Goal: Information Seeking & Learning: Learn about a topic

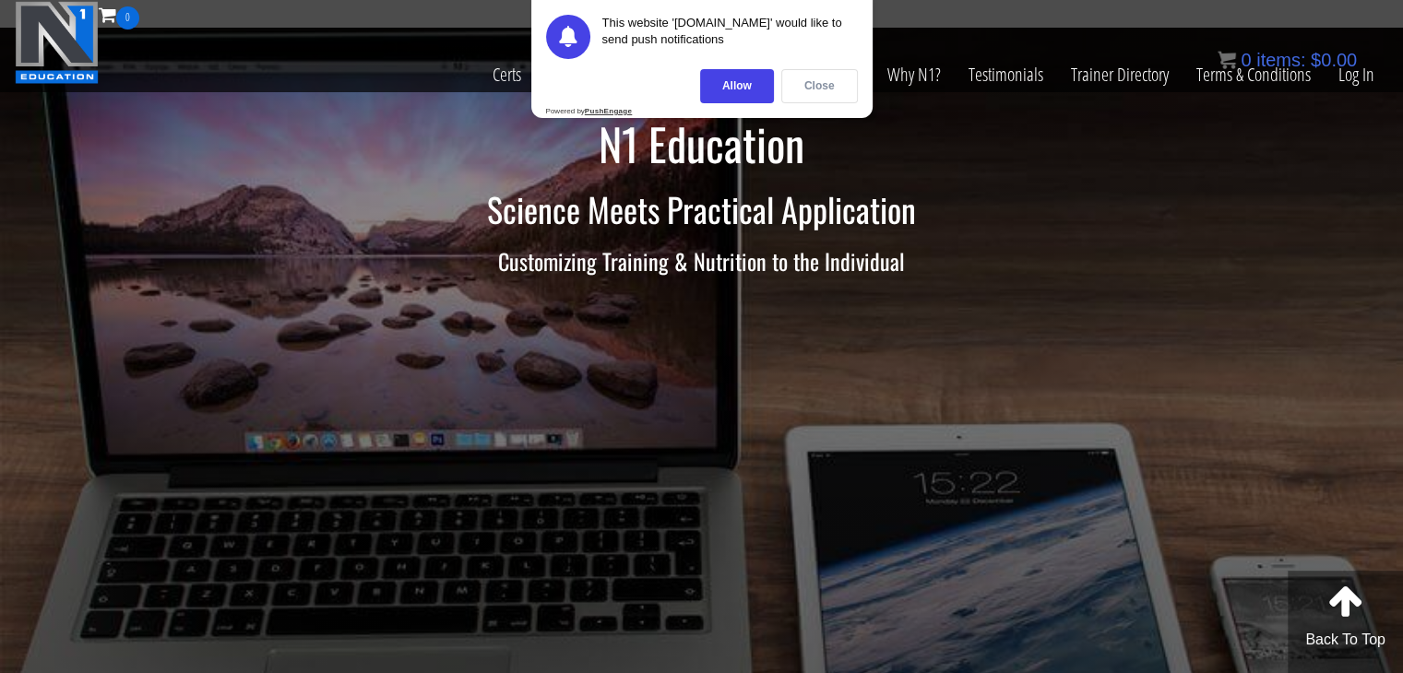
click at [815, 82] on div "Close" at bounding box center [819, 86] width 77 height 34
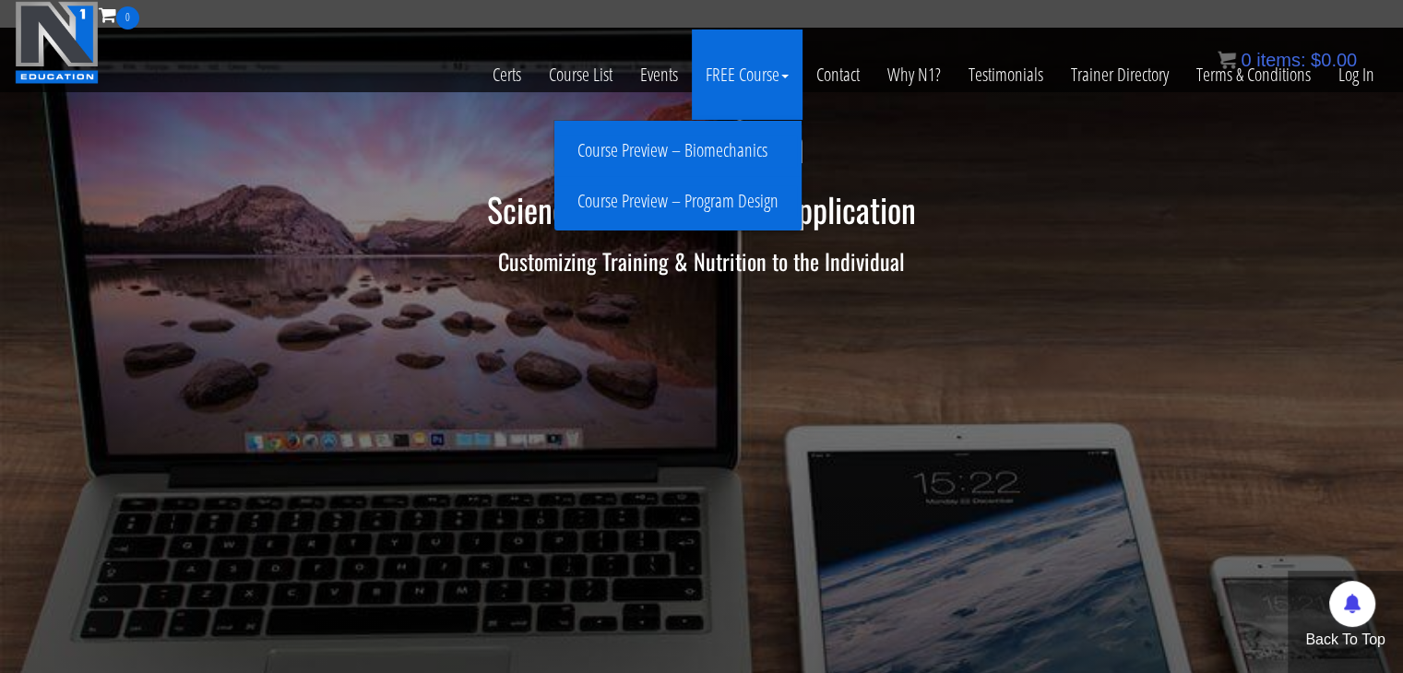
click at [745, 151] on link "Course Preview – Biomechanics" at bounding box center [678, 151] width 238 height 32
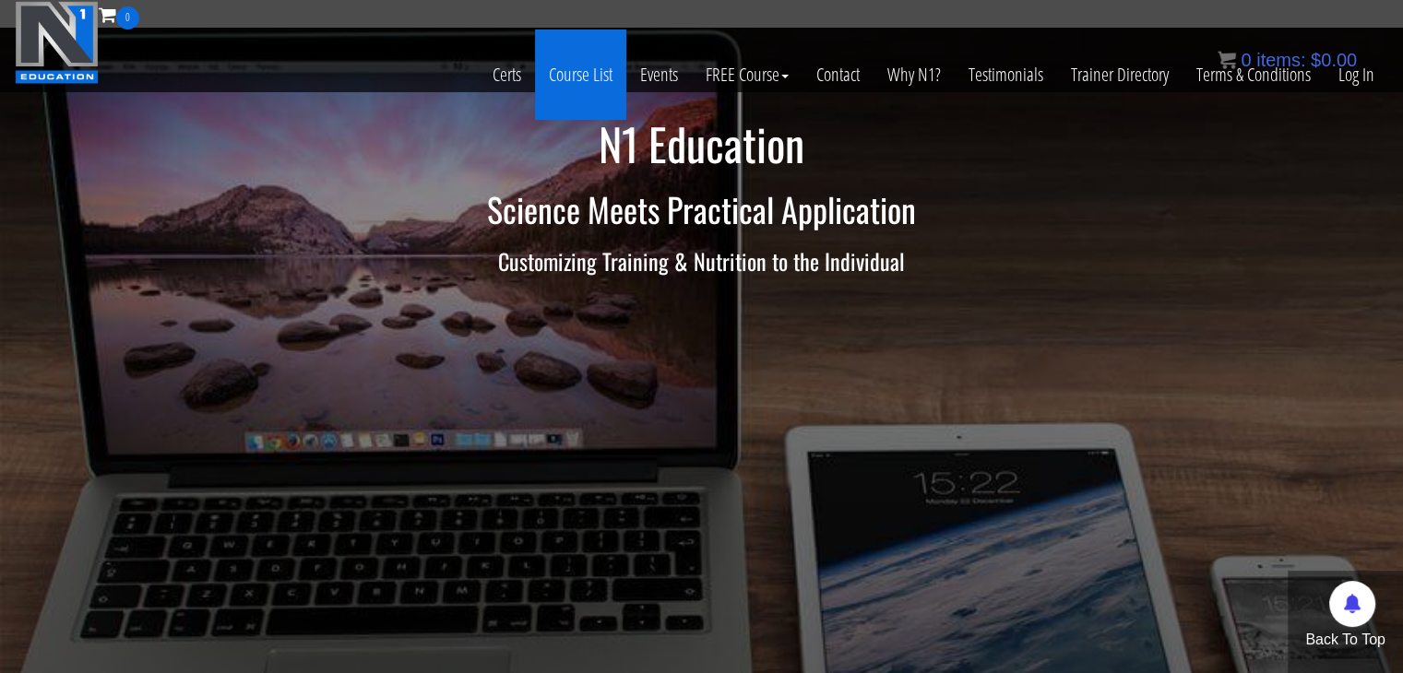
click at [600, 84] on link "Course List" at bounding box center [580, 75] width 91 height 90
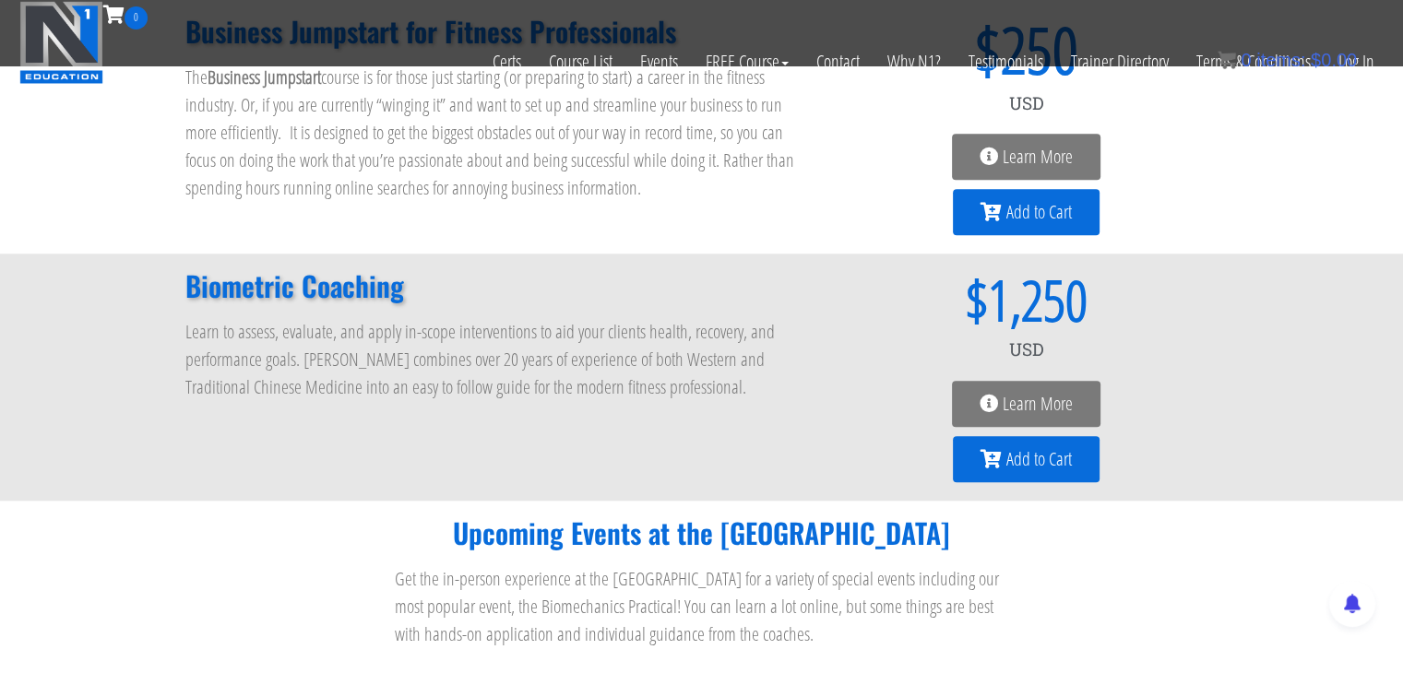
scroll to position [1752, 0]
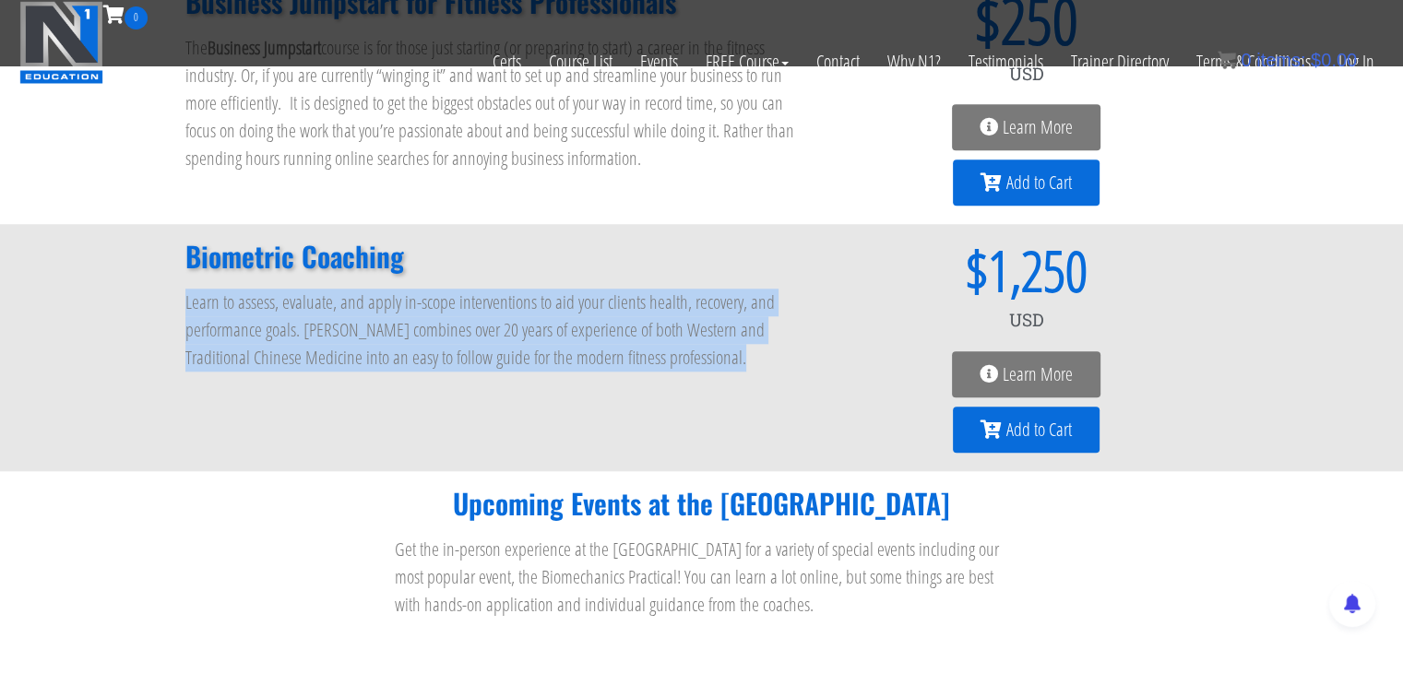
drag, startPoint x: 165, startPoint y: 302, endPoint x: 719, endPoint y: 348, distance: 555.3
click at [719, 348] on div "Biometric Coaching Learn to assess, evaluate, and apply in-scope interventions …" at bounding box center [701, 347] width 1403 height 247
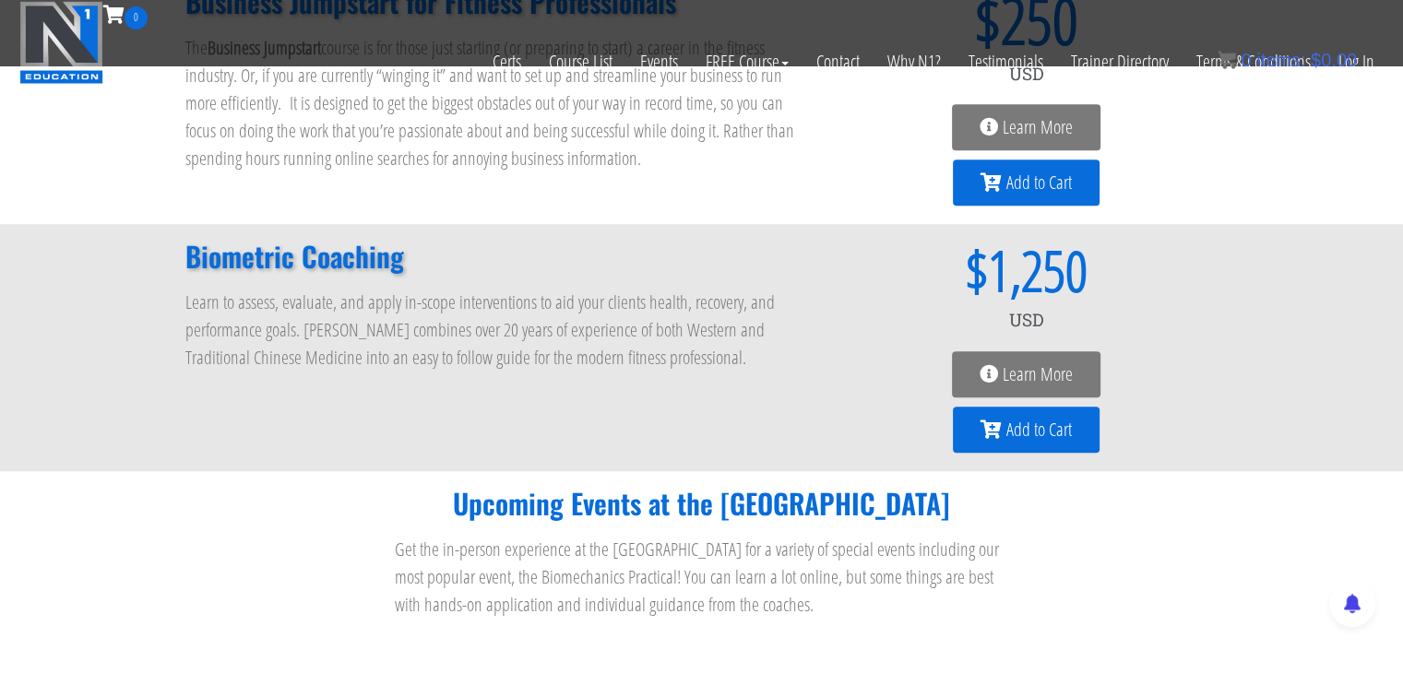
click at [739, 358] on p "Learn to assess, evaluate, and apply in-scope interventions to aid your clients…" at bounding box center [491, 330] width 612 height 83
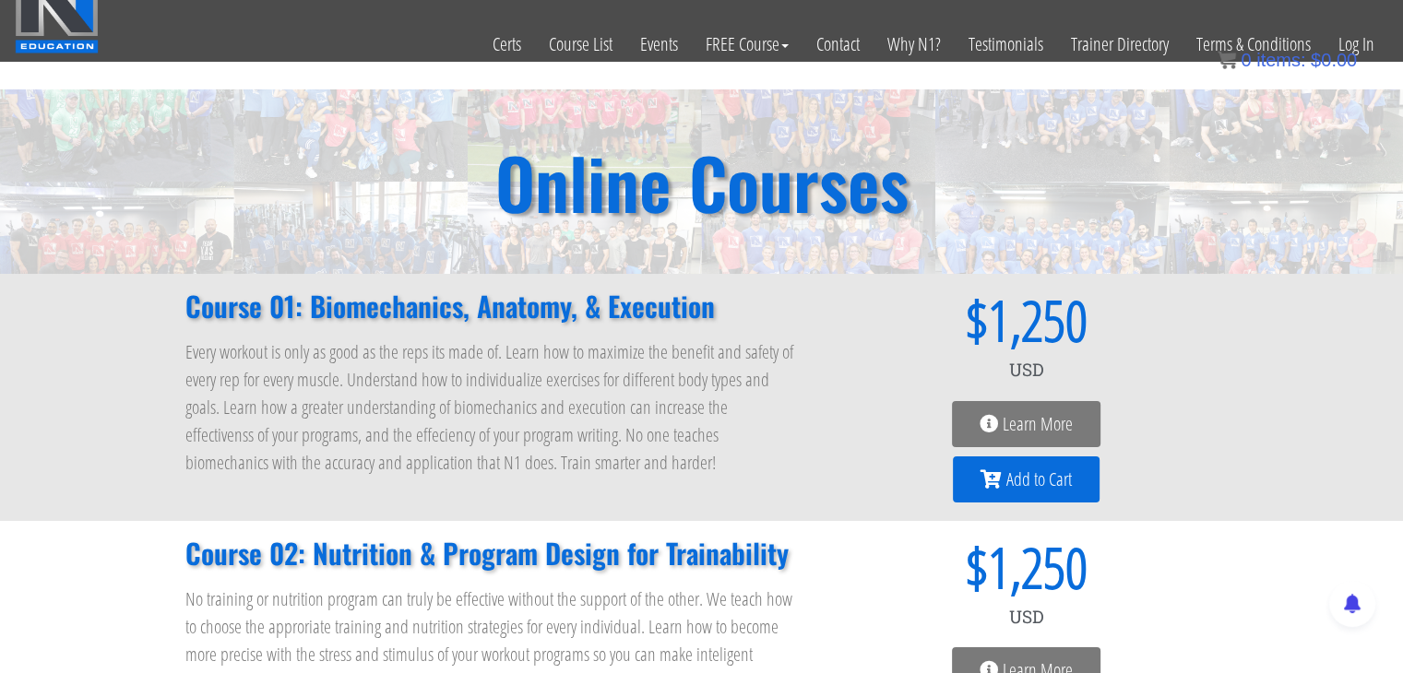
scroll to position [0, 0]
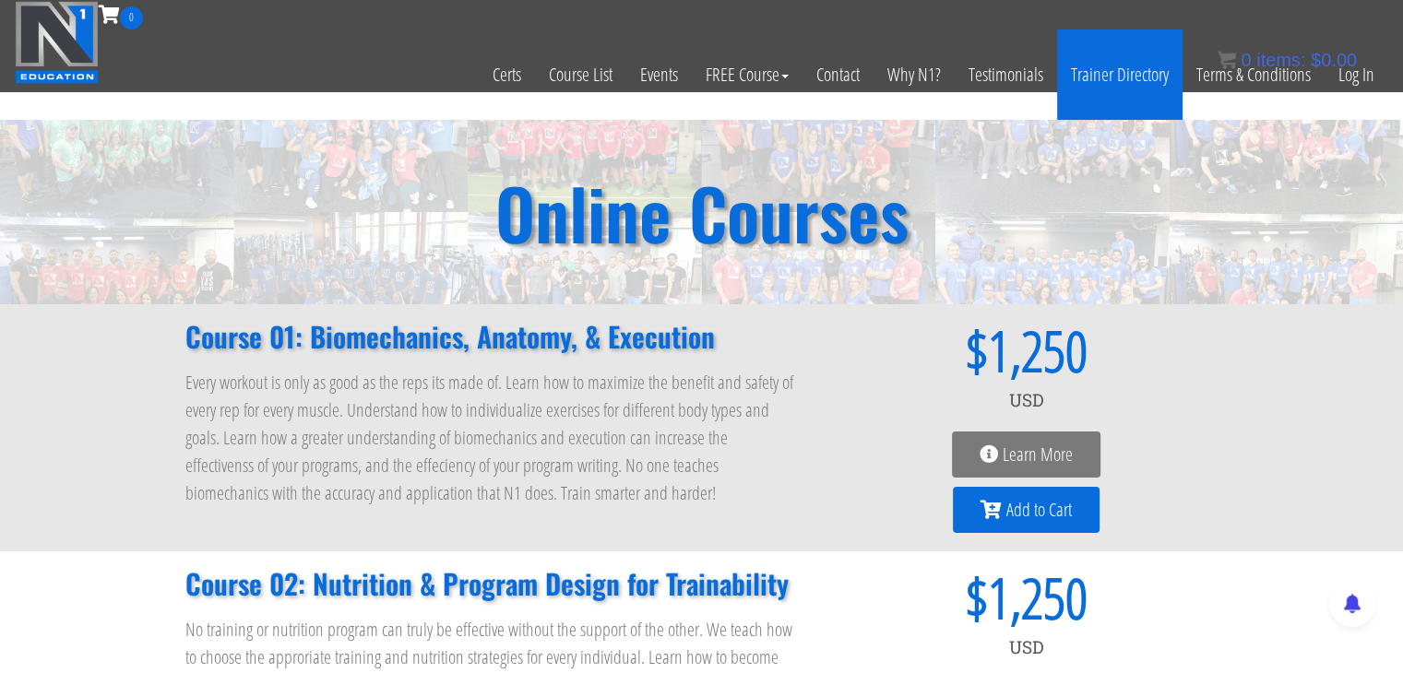
click at [1097, 76] on link "Trainer Directory" at bounding box center [1119, 75] width 125 height 90
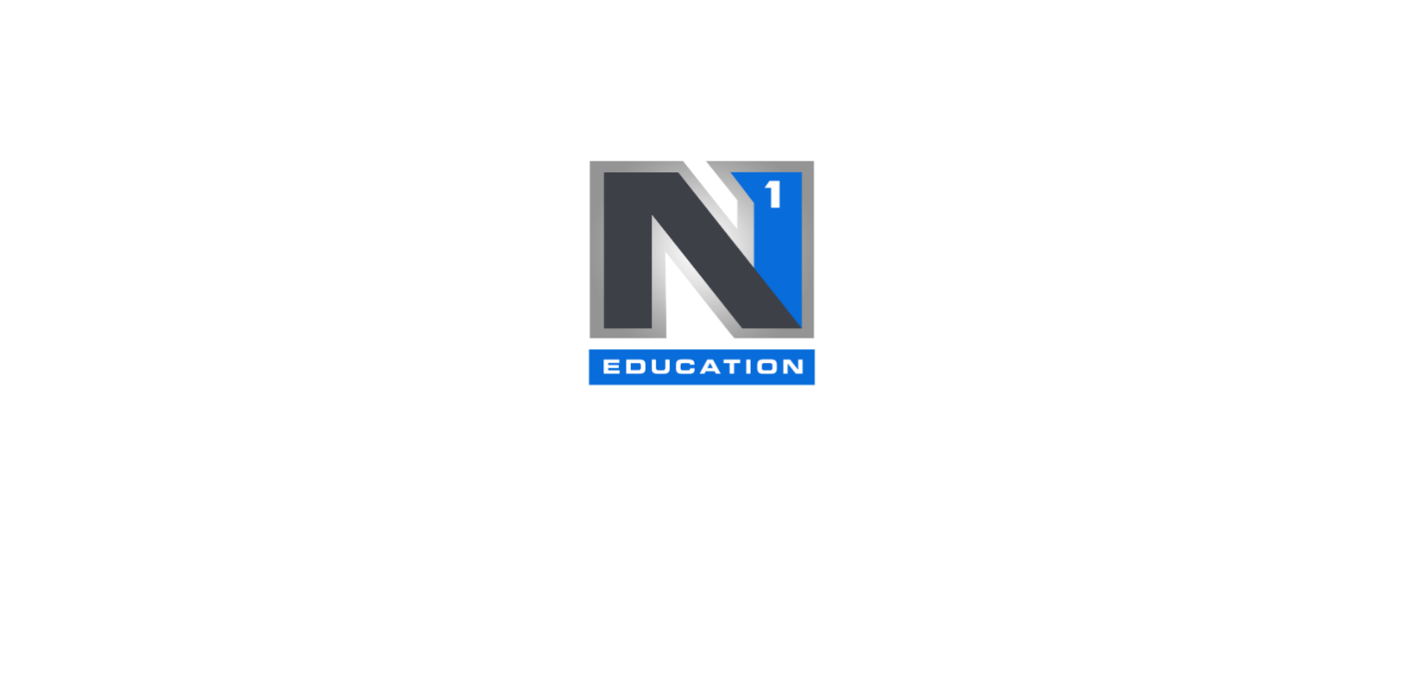
select select
